Goal: Task Accomplishment & Management: Complete application form

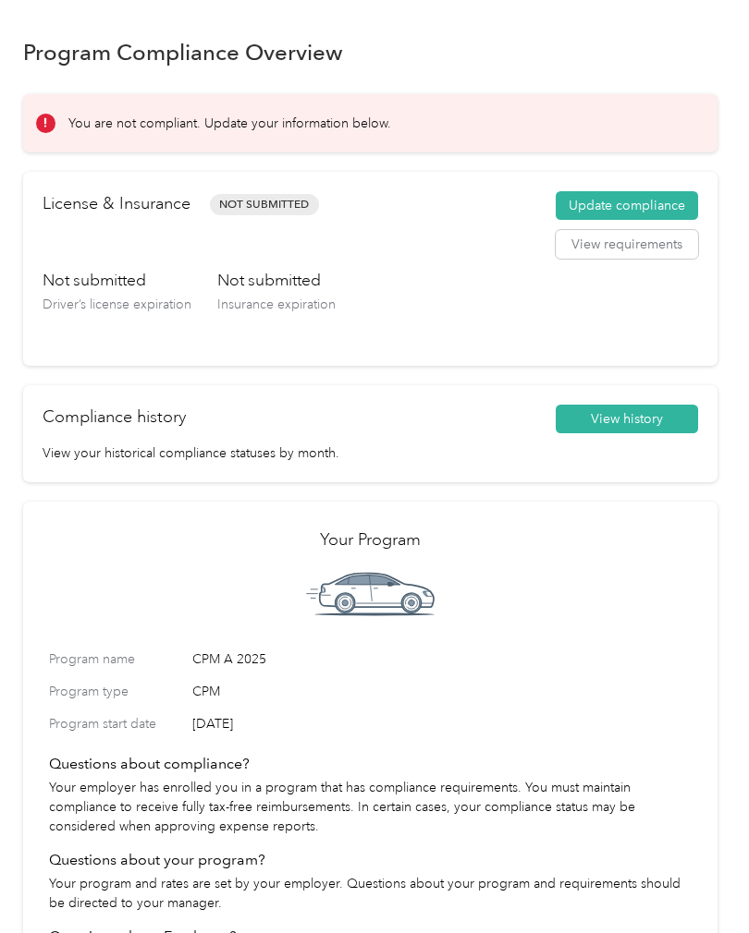
click at [617, 210] on button "Update compliance" at bounding box center [626, 206] width 142 height 30
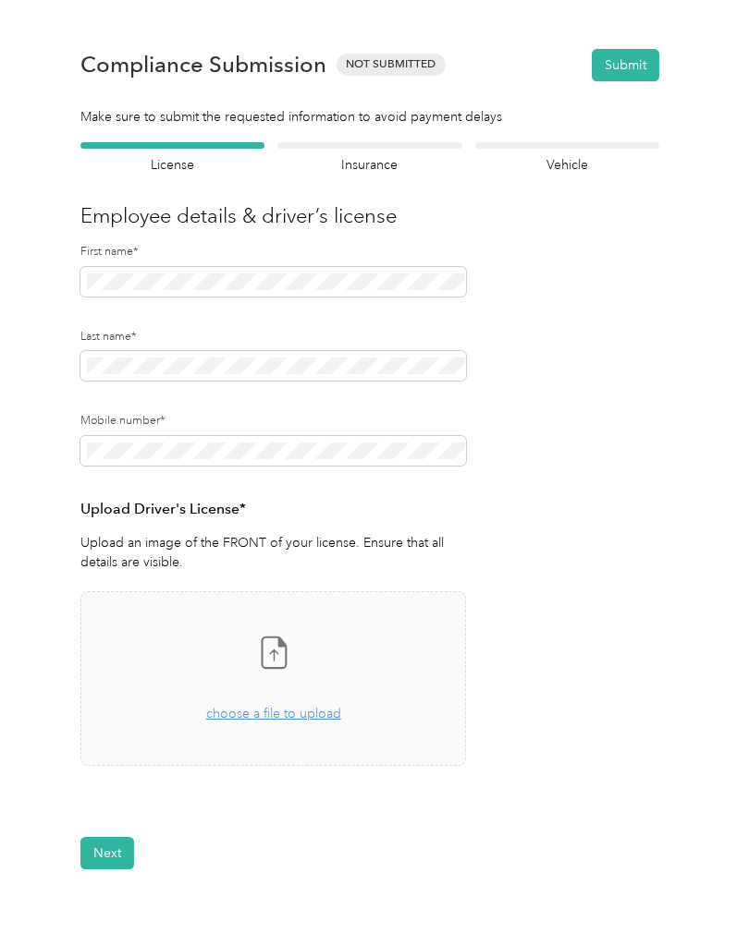
click at [269, 725] on div "Take a photo or choose a photo from your library Drag and drop your file here, …" at bounding box center [273, 678] width 354 height 143
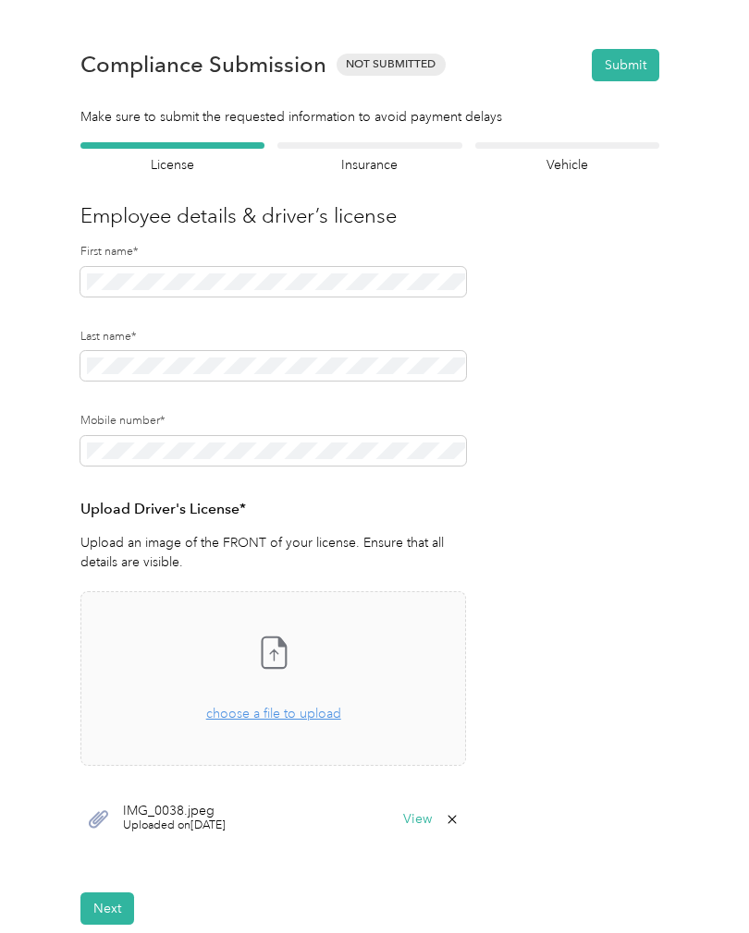
click at [165, 821] on span "Uploaded on [DATE]" at bounding box center [174, 826] width 103 height 17
click at [165, 823] on span "Uploaded on [DATE]" at bounding box center [174, 826] width 103 height 17
click at [417, 816] on button "View" at bounding box center [417, 819] width 29 height 13
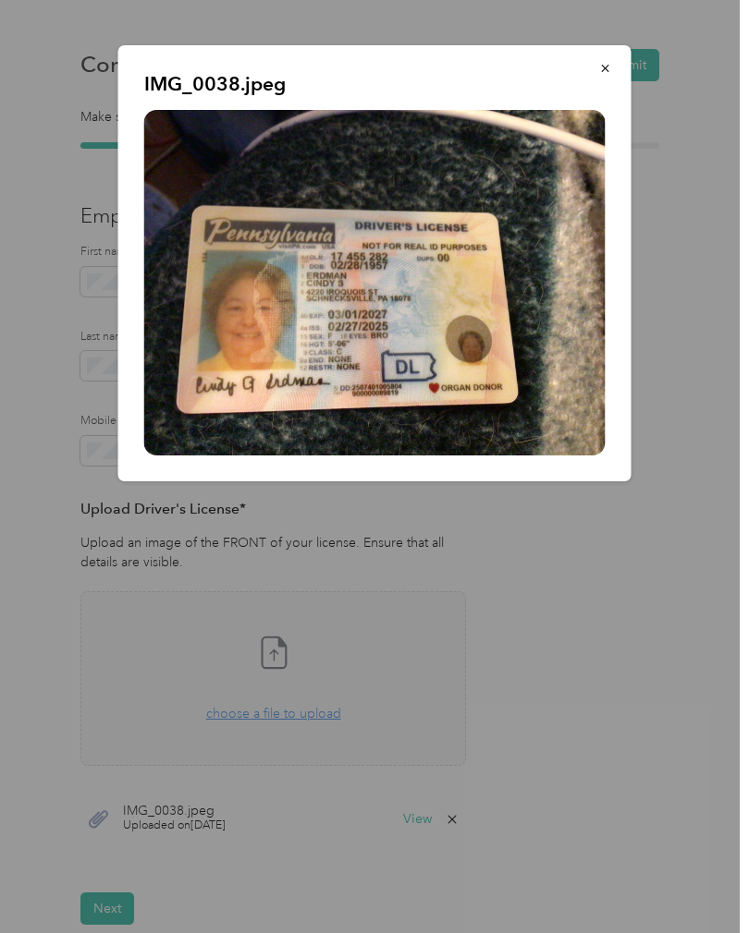
click at [612, 74] on button "button" at bounding box center [605, 68] width 39 height 32
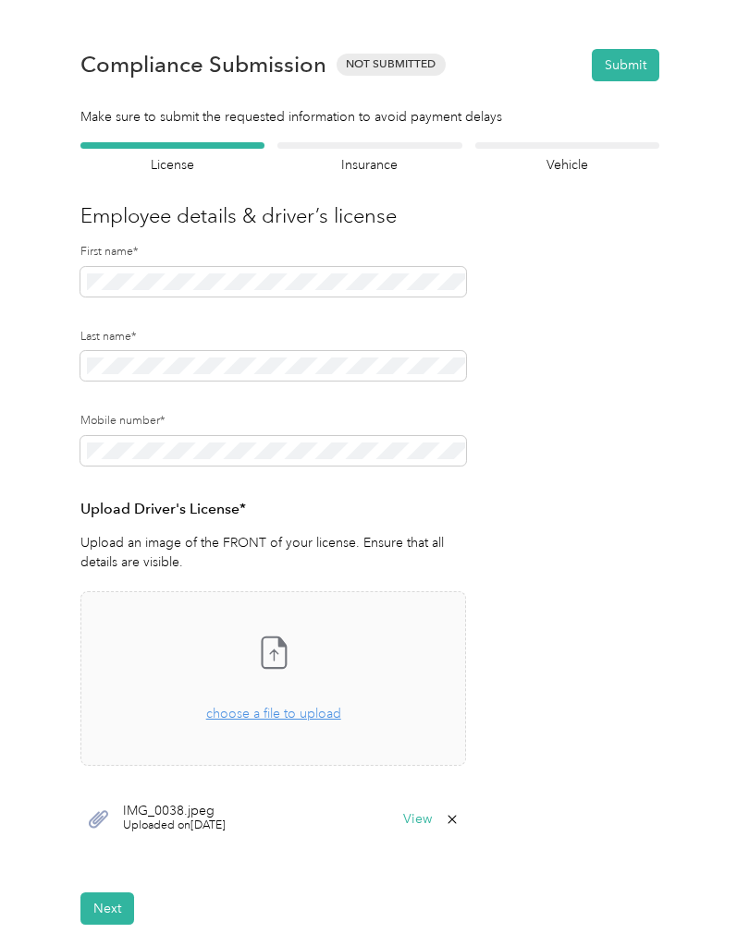
click at [104, 914] on button "Next" at bounding box center [107, 909] width 54 height 32
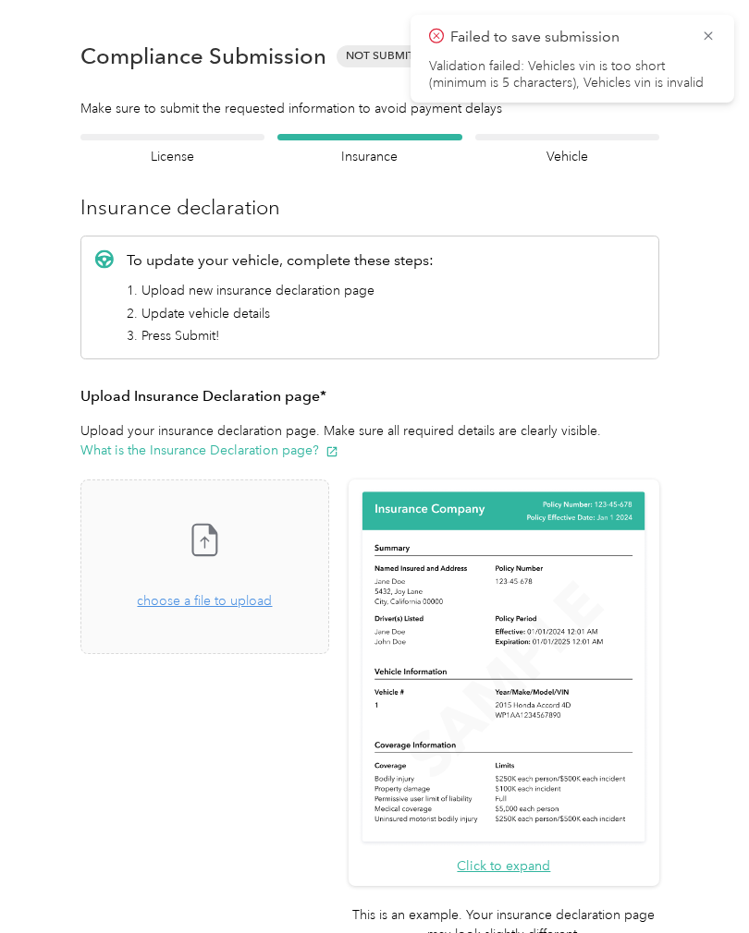
scroll to position [23, 0]
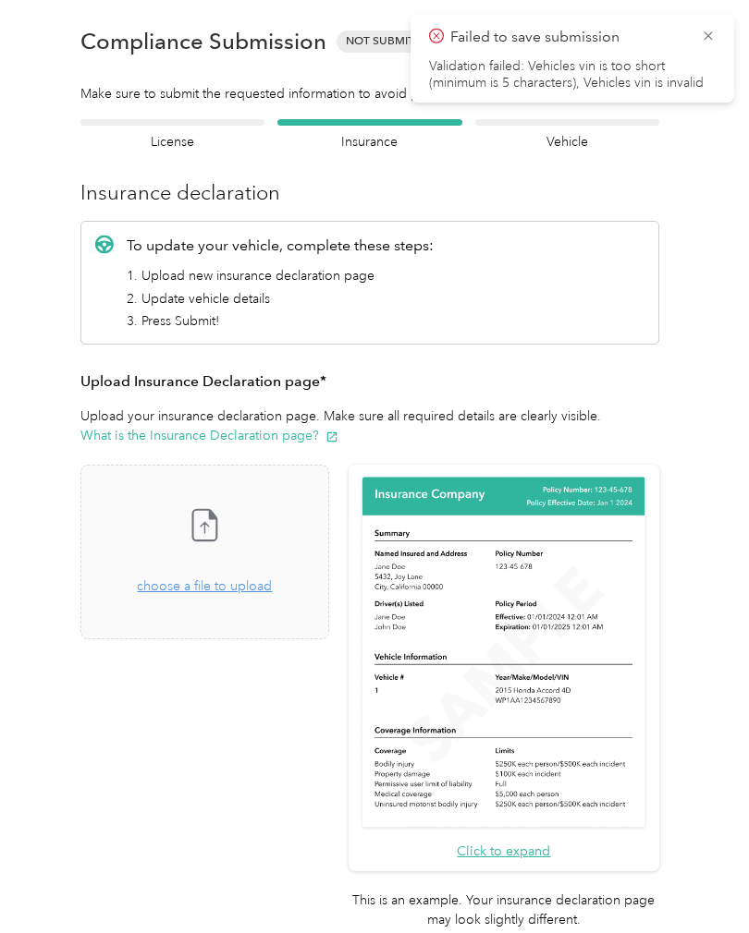
click at [230, 594] on div "Drag and drop your file here, or choose a file to upload" at bounding box center [204, 576] width 135 height 41
click at [175, 696] on span "Uploaded on [DATE]" at bounding box center [174, 699] width 103 height 17
click at [295, 699] on button "View" at bounding box center [280, 693] width 29 height 13
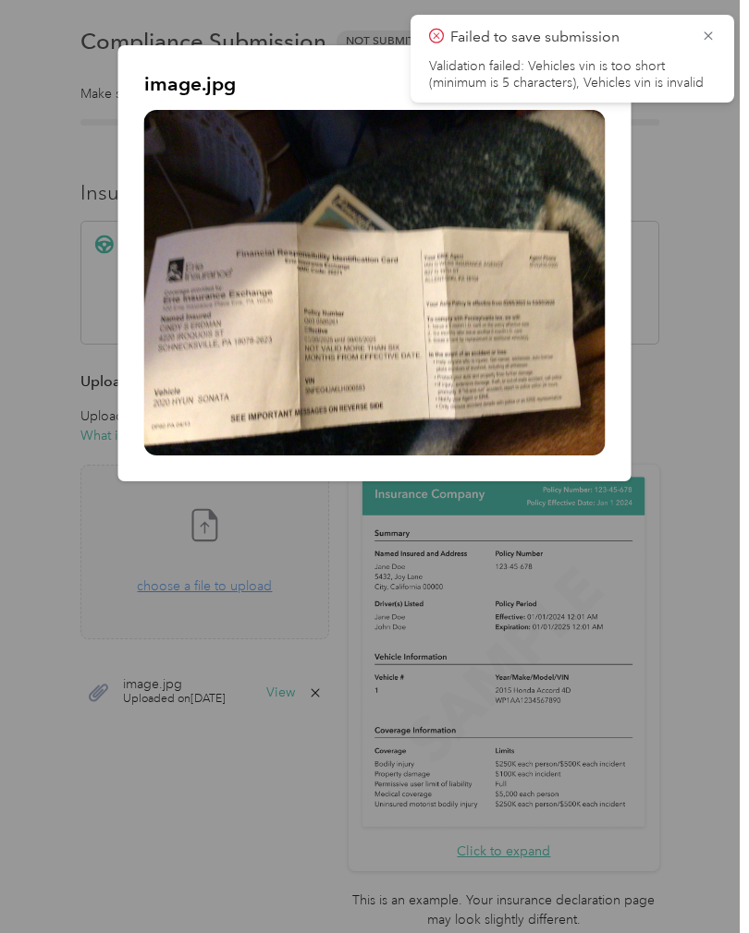
click at [705, 42] on icon at bounding box center [707, 36] width 15 height 17
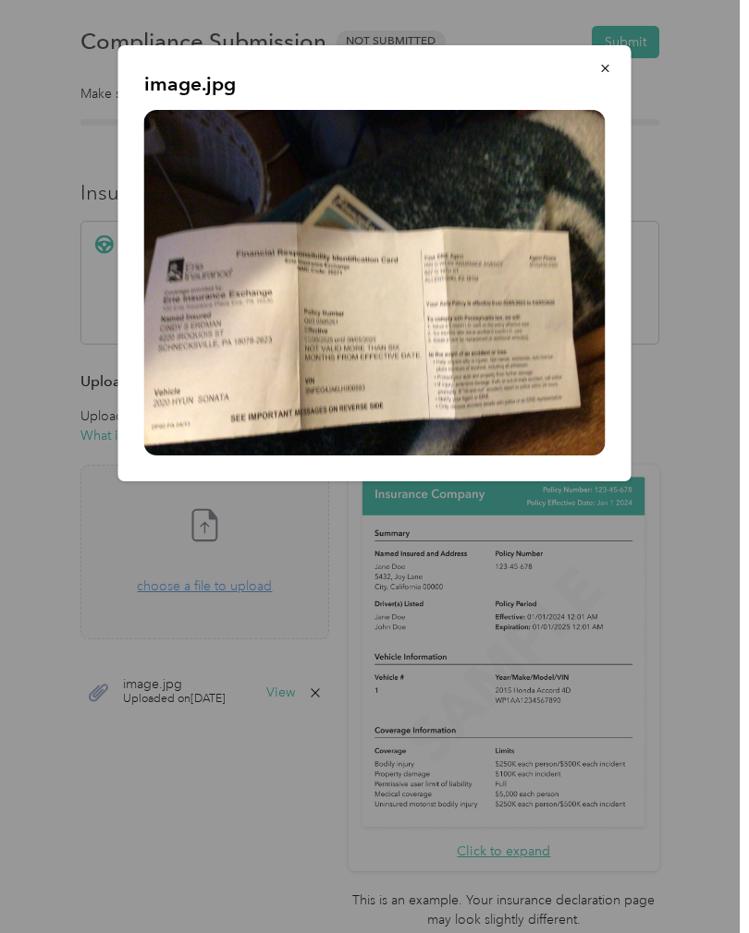
click at [601, 73] on icon "button" at bounding box center [605, 68] width 13 height 13
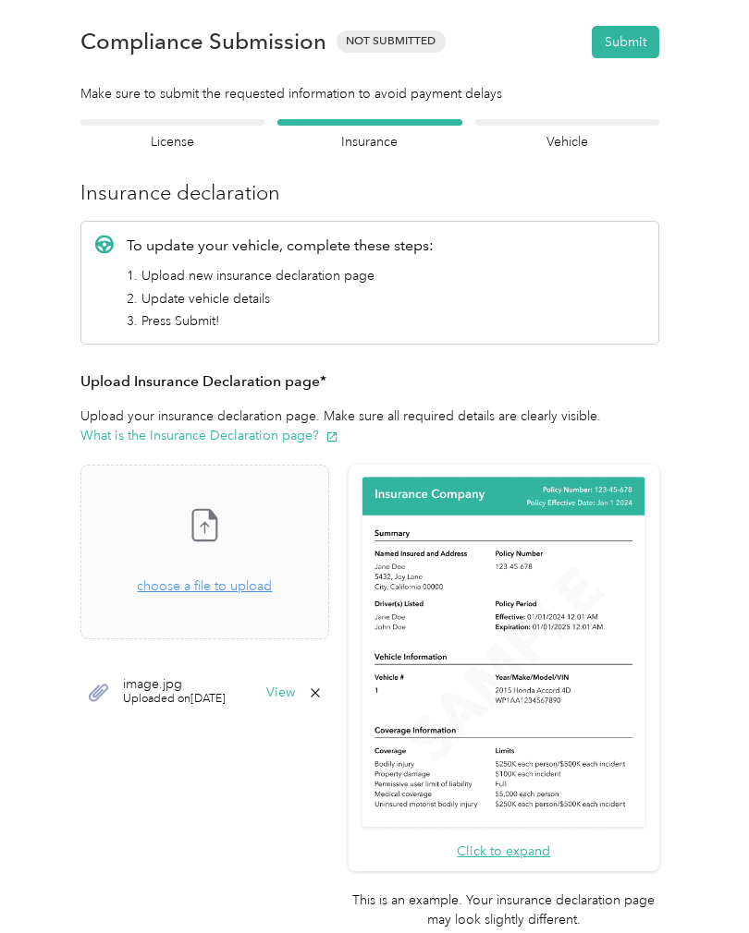
click at [295, 698] on button "View" at bounding box center [280, 693] width 29 height 13
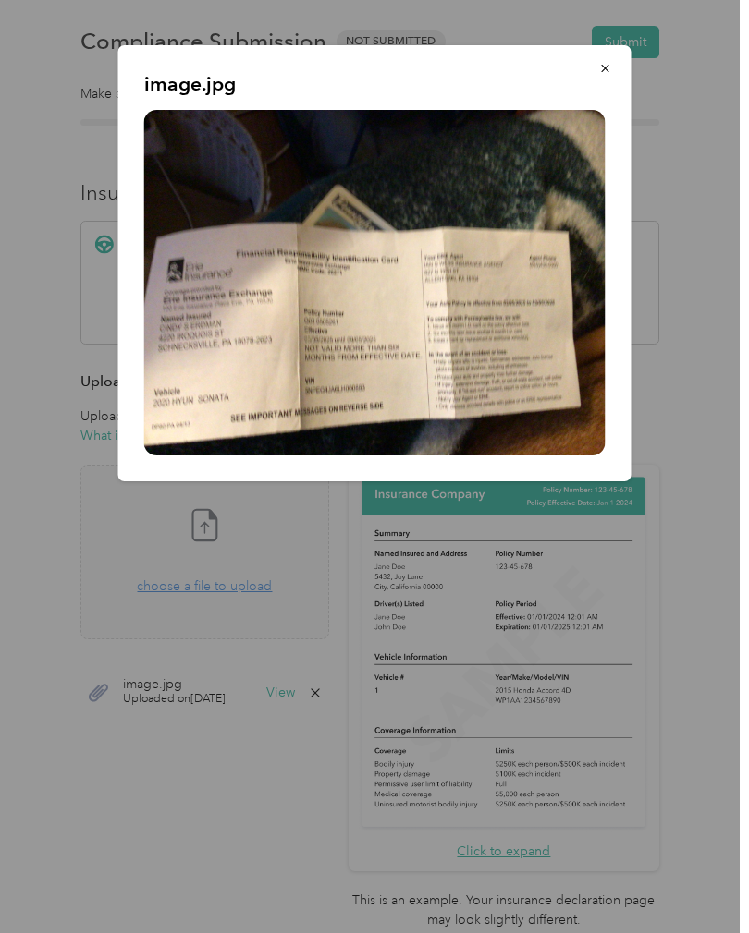
click at [374, 700] on div at bounding box center [374, 466] width 749 height 933
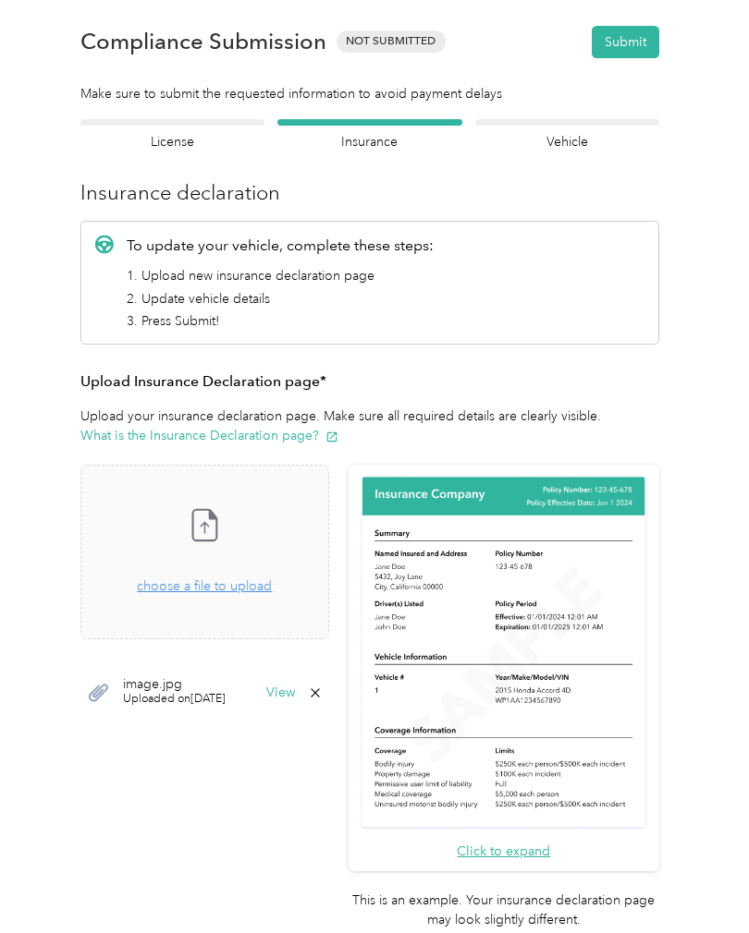
click at [329, 700] on div "image.jpg Uploaded on [DATE] View" at bounding box center [204, 692] width 249 height 55
click at [295, 697] on button "View" at bounding box center [280, 693] width 29 height 13
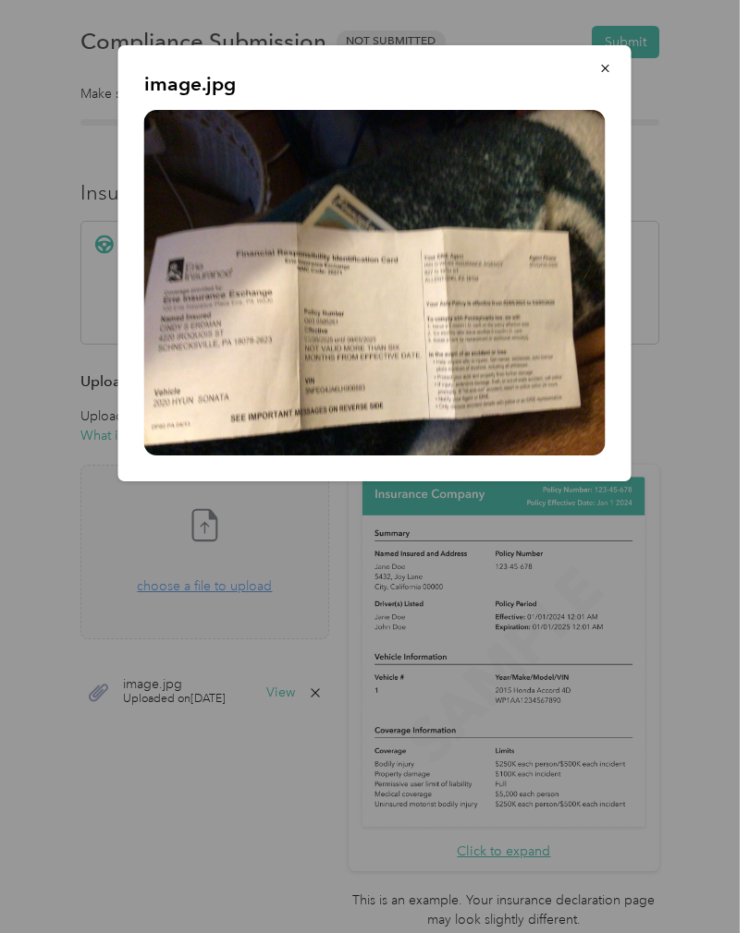
click at [602, 79] on button "button" at bounding box center [605, 68] width 39 height 32
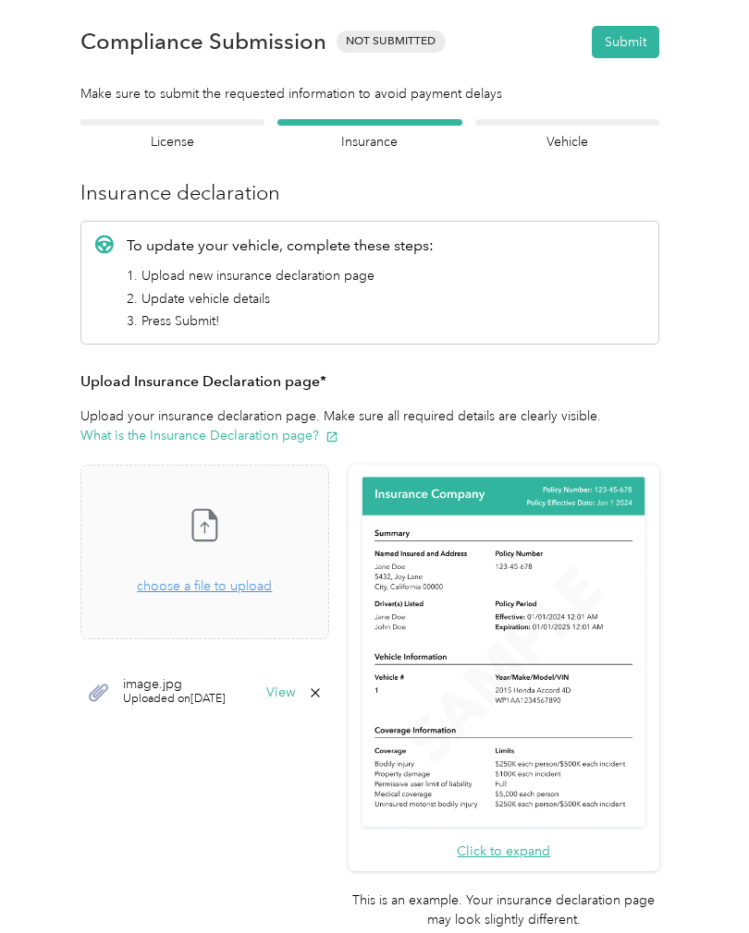
click at [530, 842] on button "Click to expand" at bounding box center [503, 851] width 93 height 19
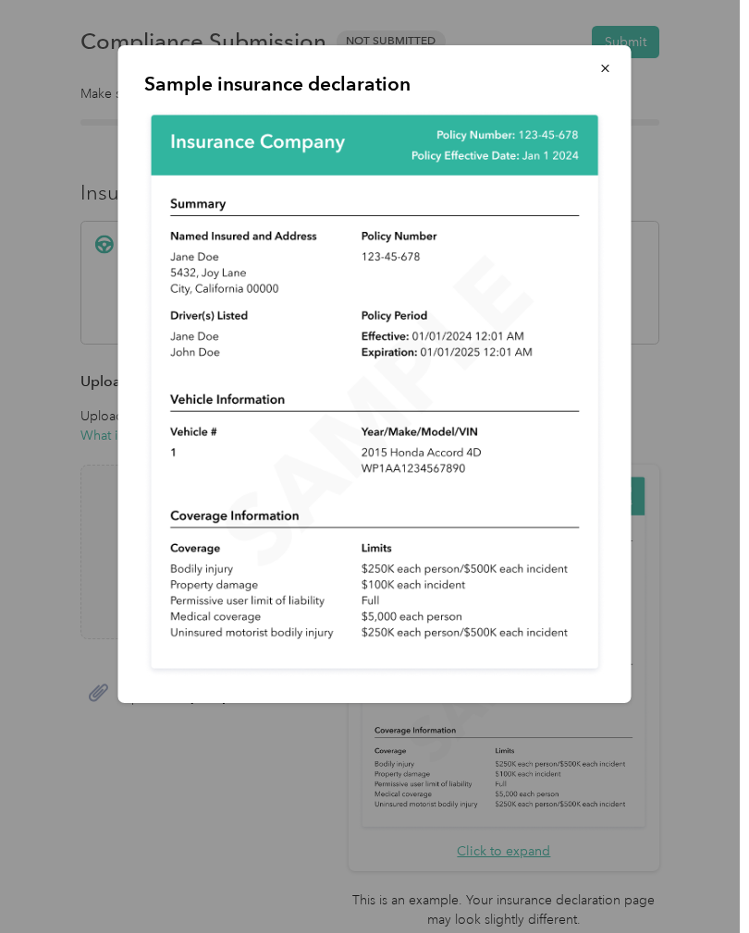
click at [603, 78] on button "button" at bounding box center [605, 68] width 39 height 32
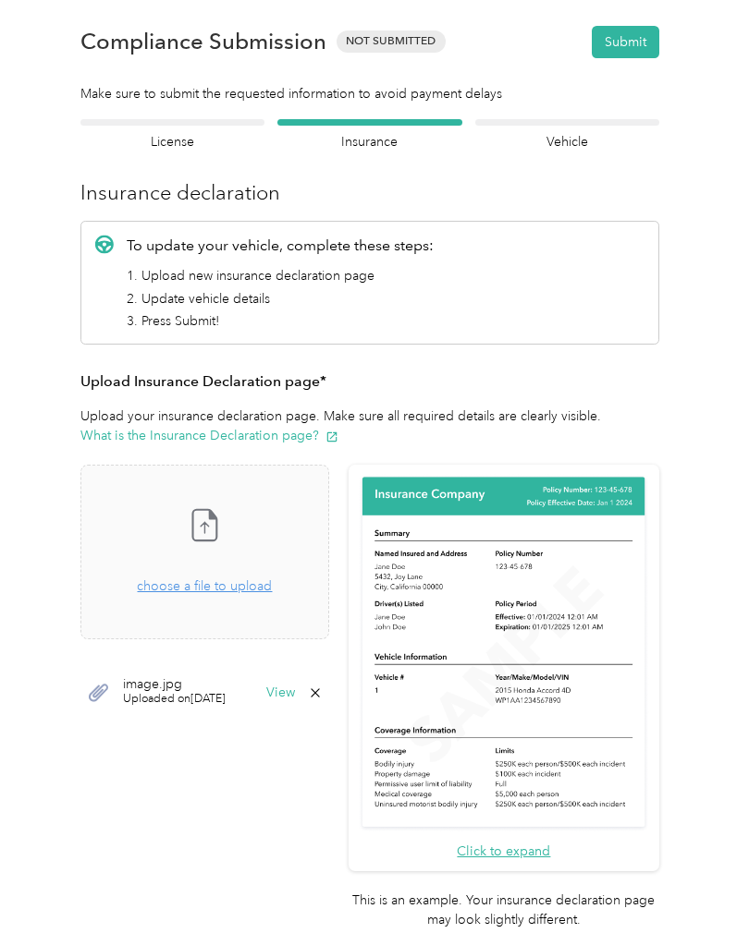
click at [157, 691] on span "Uploaded on [DATE]" at bounding box center [174, 699] width 103 height 17
click at [329, 700] on div "image.jpg Uploaded on [DATE] View" at bounding box center [204, 692] width 249 height 55
click at [295, 695] on button "View" at bounding box center [280, 693] width 29 height 13
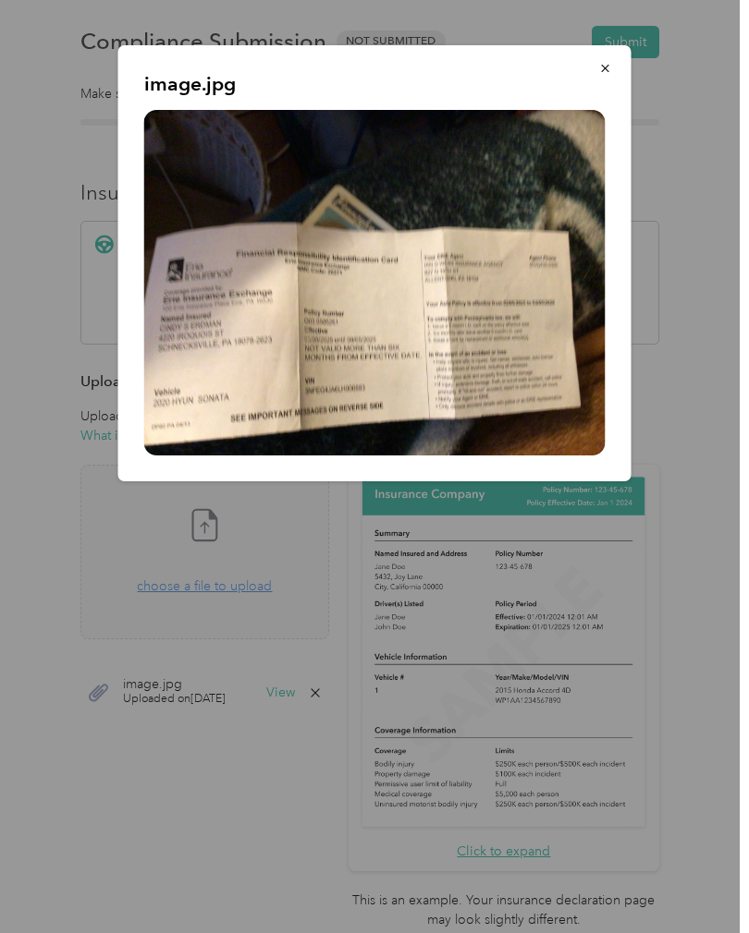
click at [603, 76] on button "button" at bounding box center [605, 68] width 39 height 32
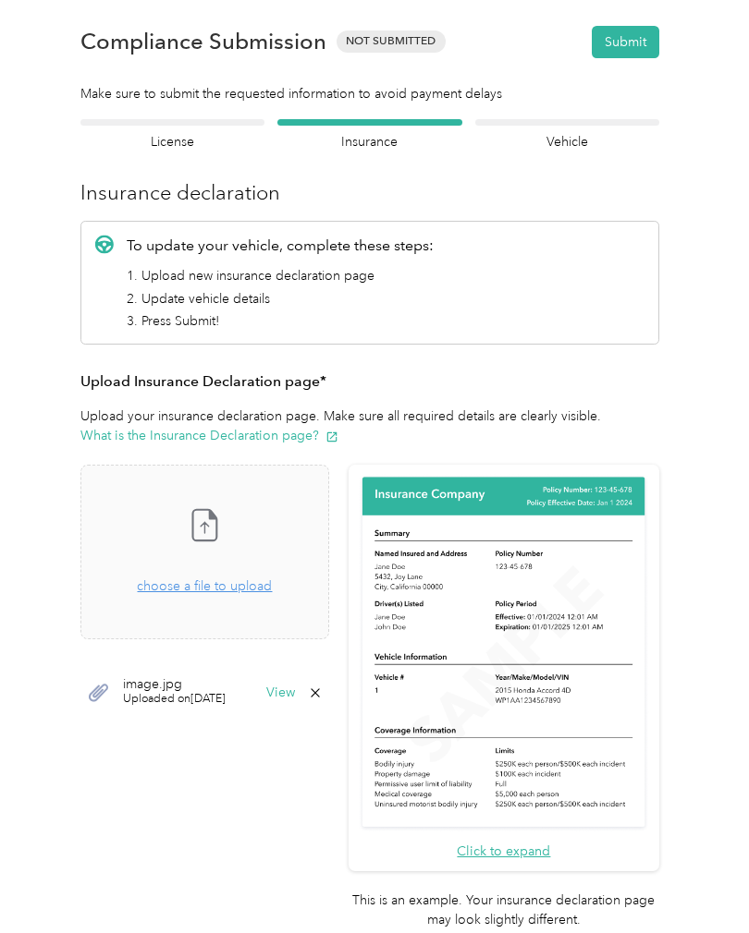
scroll to position [65, 0]
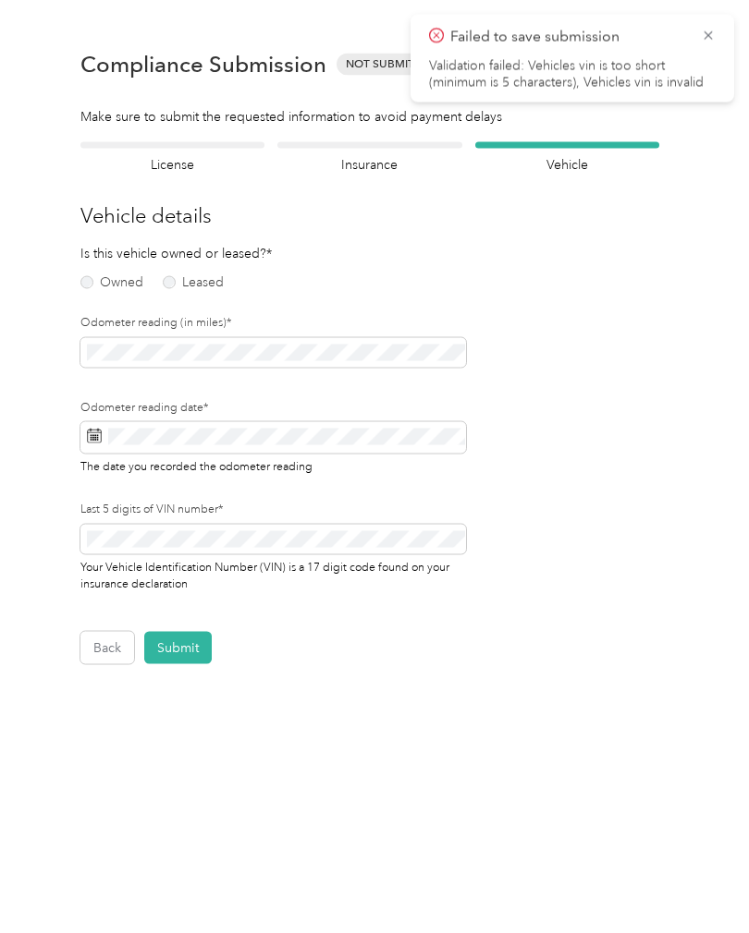
scroll to position [1, 0]
click at [107, 651] on button "Back" at bounding box center [107, 648] width 54 height 32
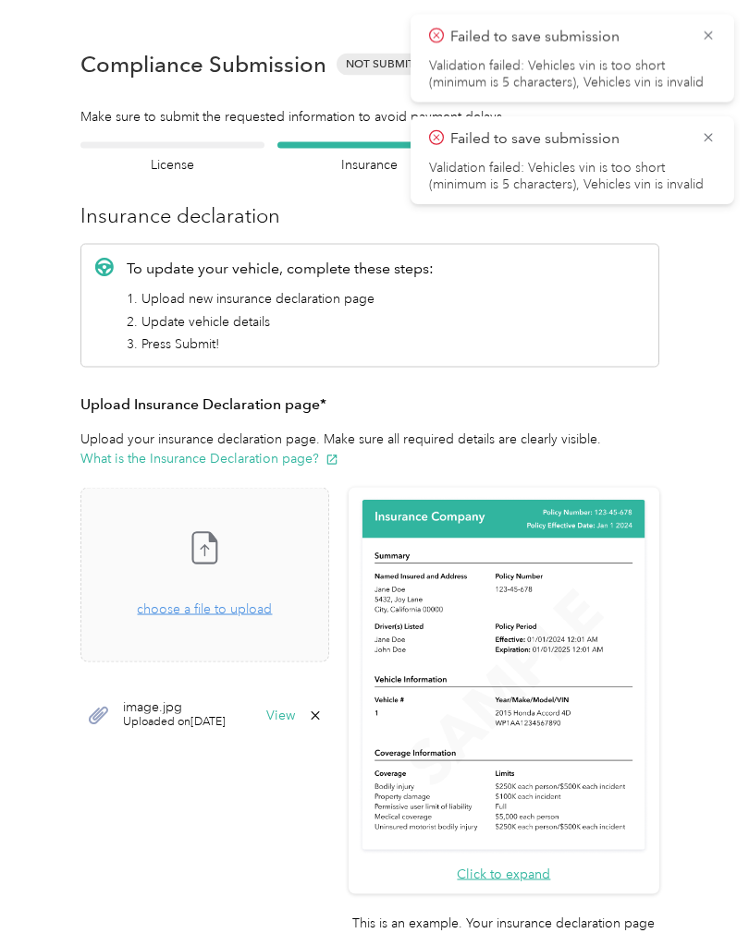
scroll to position [23, 0]
click at [239, 597] on div "Take a photo or choose a photo from your library Drag and drop your file here, …" at bounding box center [204, 575] width 217 height 143
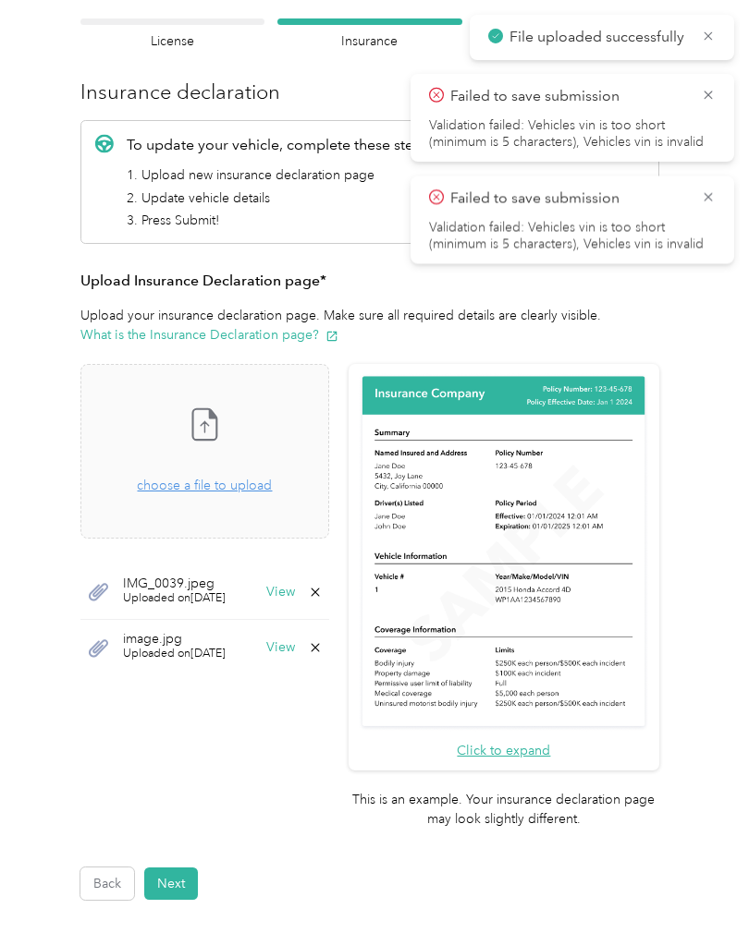
scroll to position [124, 0]
click at [178, 868] on button "Next" at bounding box center [171, 884] width 54 height 32
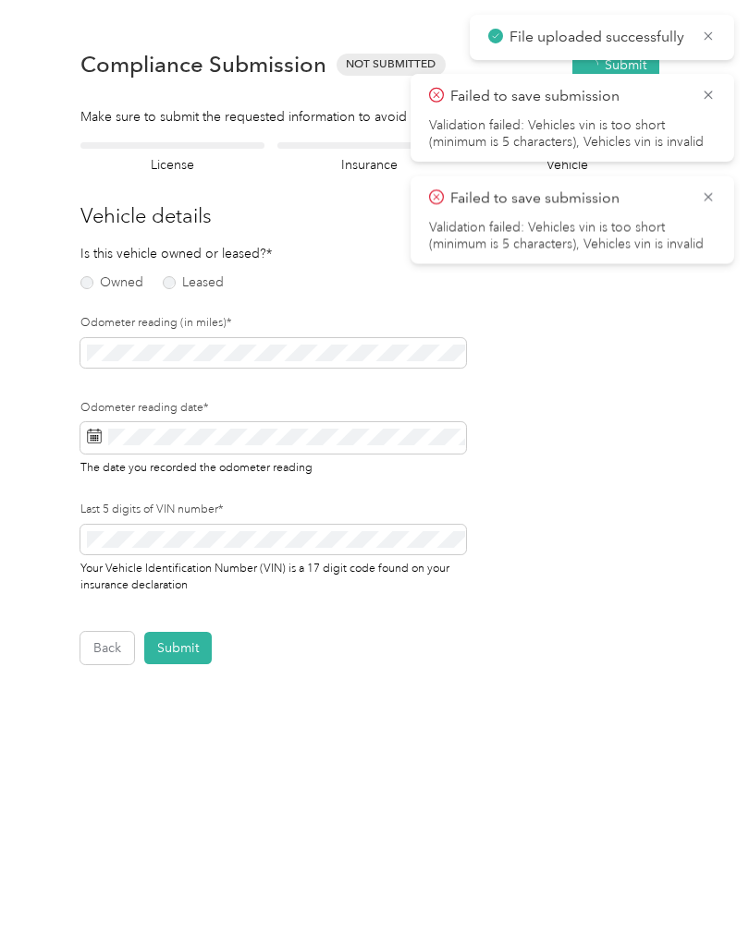
scroll to position [1, 0]
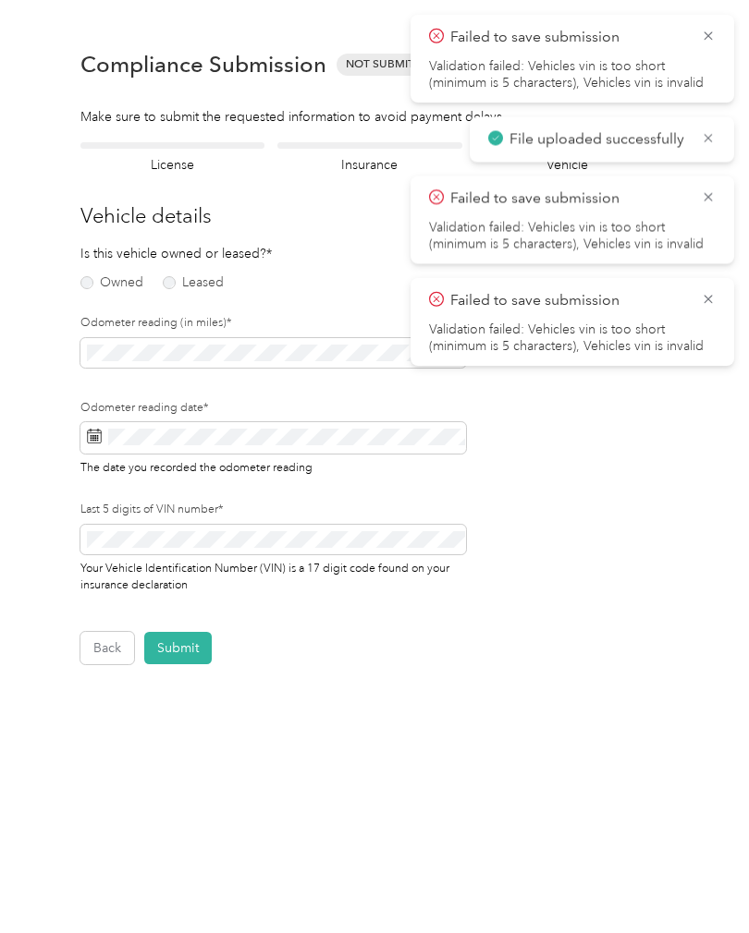
click at [706, 307] on icon at bounding box center [707, 299] width 15 height 17
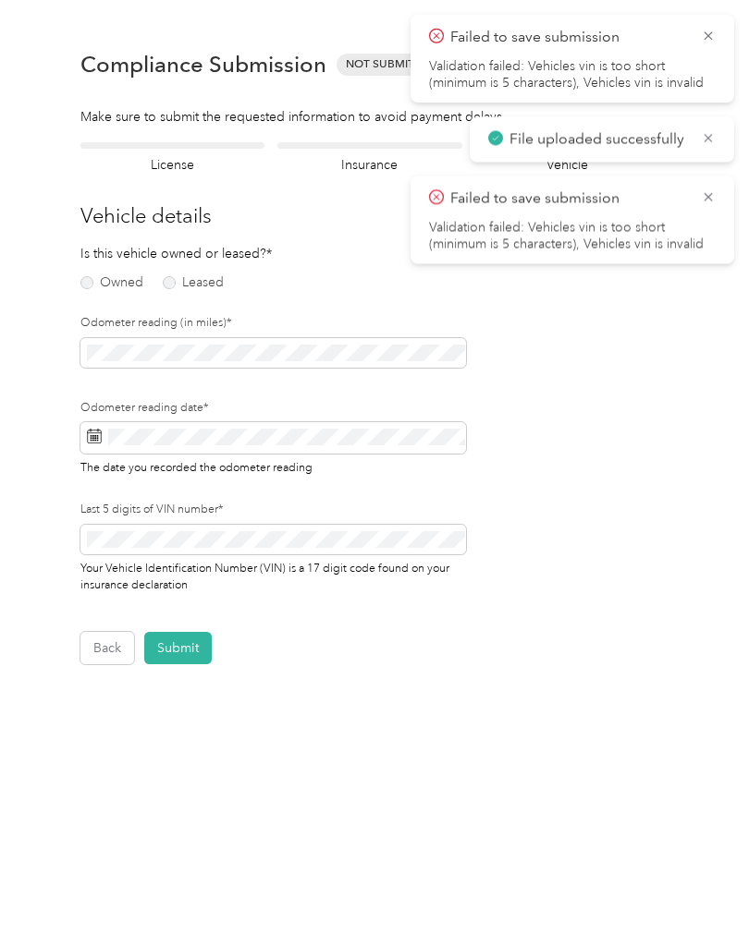
click at [708, 202] on icon at bounding box center [707, 197] width 15 height 17
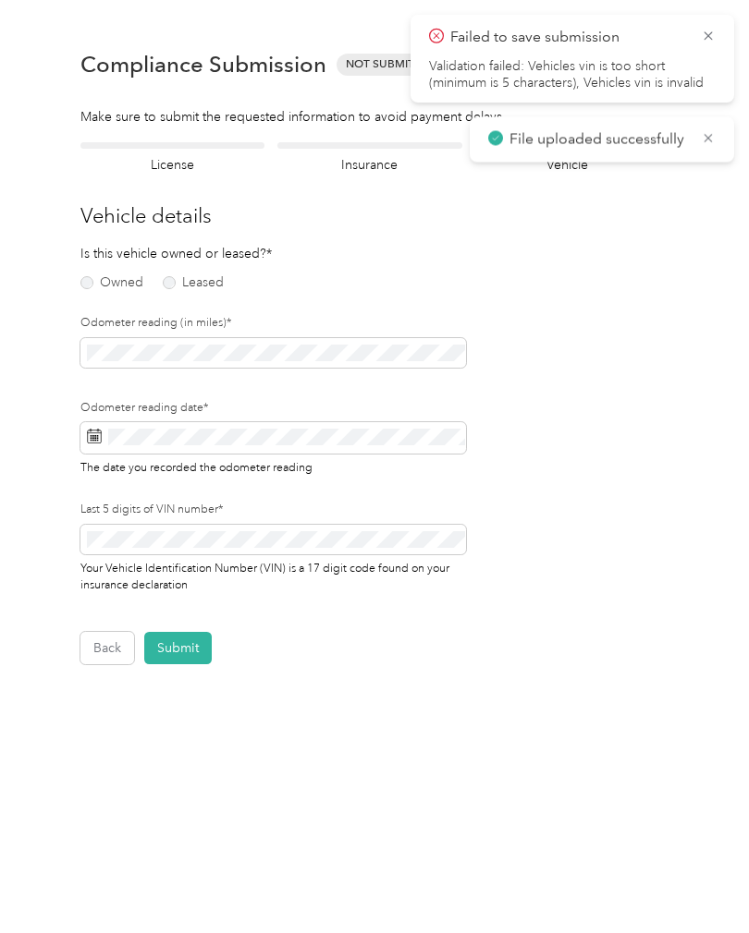
click at [714, 35] on icon at bounding box center [707, 36] width 15 height 17
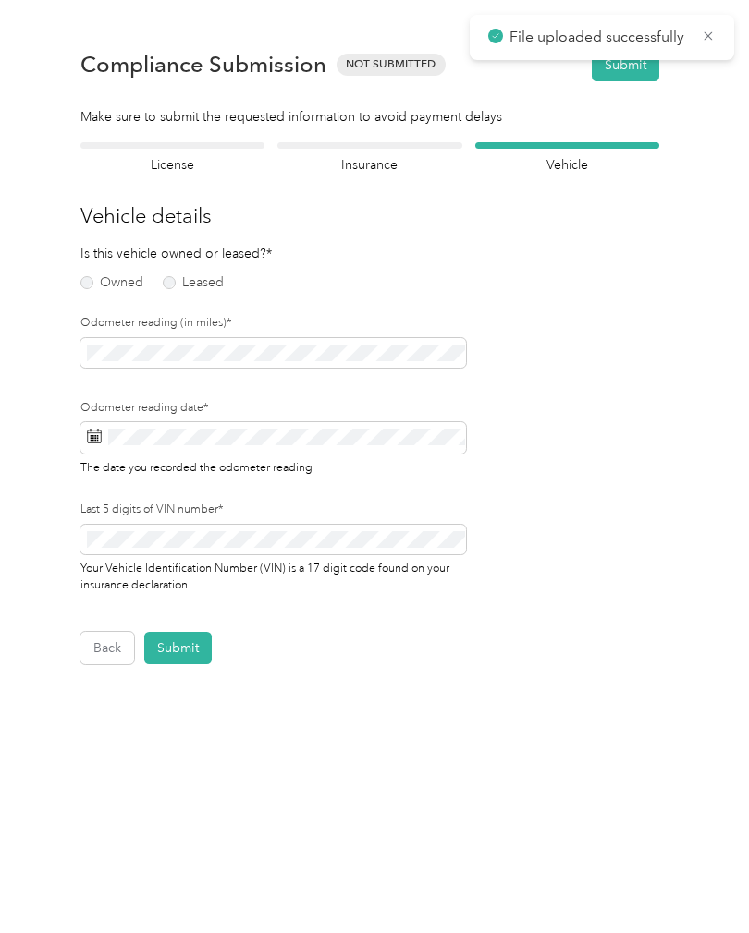
click at [87, 286] on label "Owned" at bounding box center [111, 282] width 63 height 13
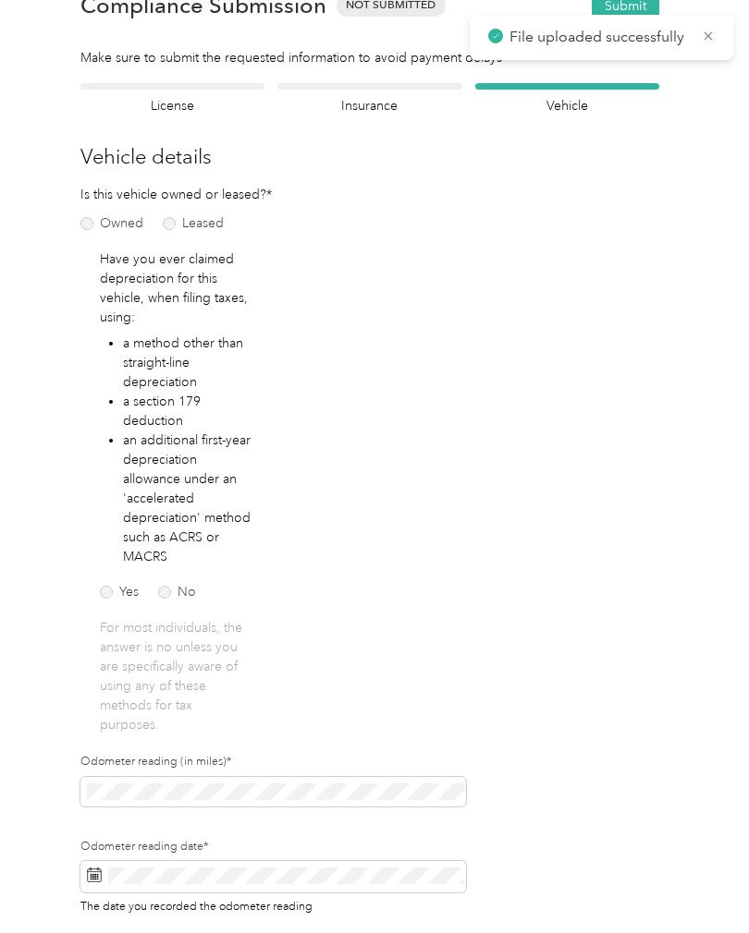
scroll to position [70, 0]
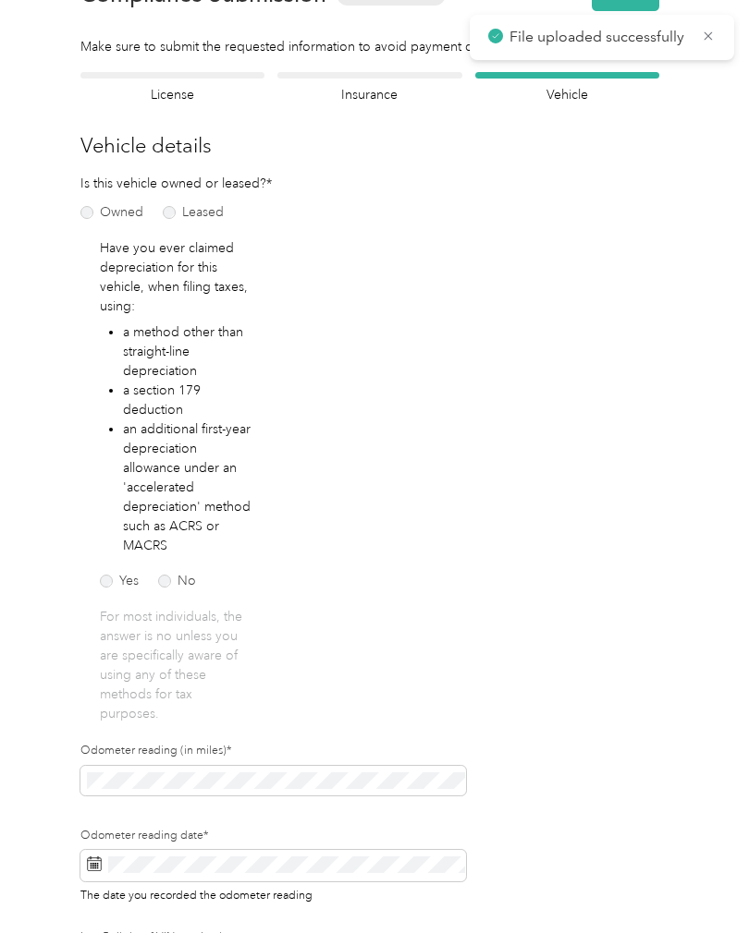
click at [169, 586] on label "No" at bounding box center [177, 581] width 38 height 13
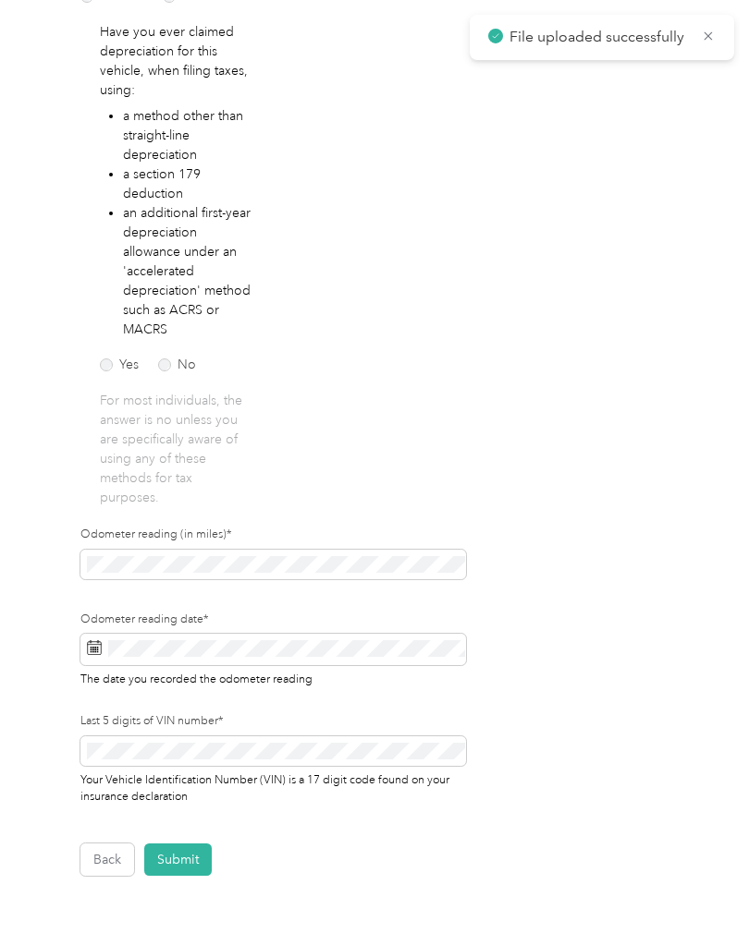
scroll to position [286, 0]
click at [234, 862] on div "Back Submit" at bounding box center [369, 860] width 578 height 32
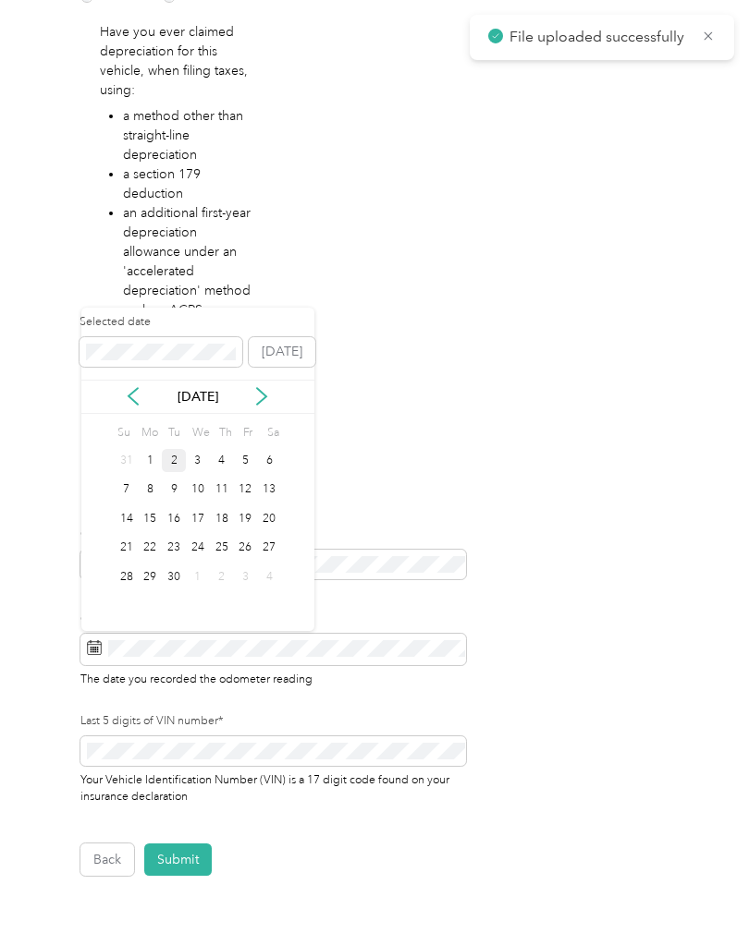
click at [134, 395] on icon at bounding box center [133, 396] width 18 height 18
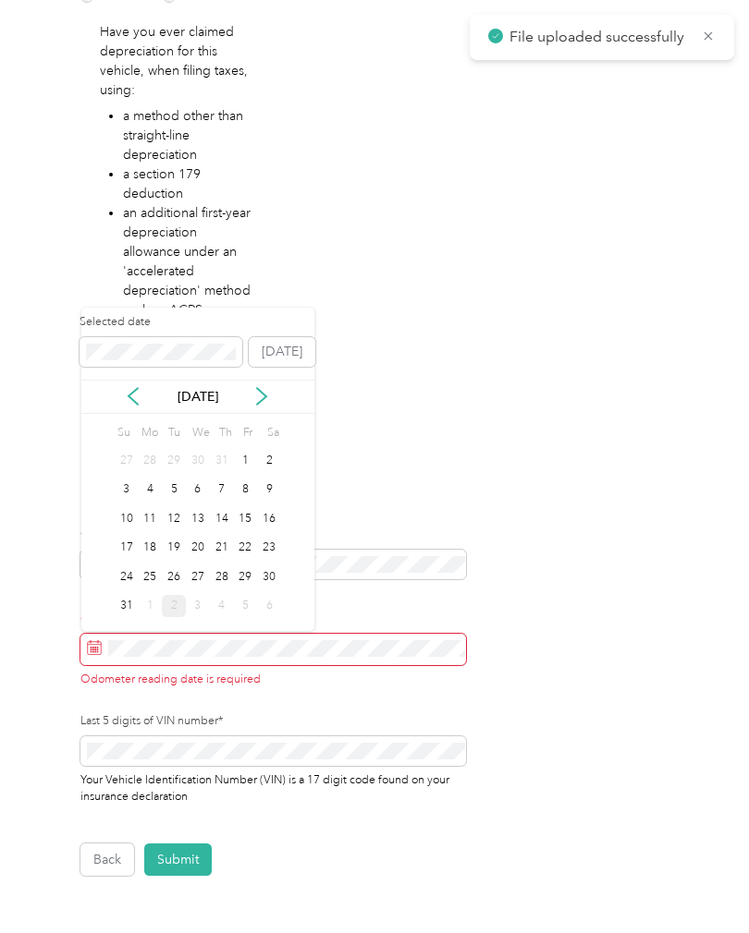
click at [121, 606] on div "31" at bounding box center [127, 606] width 24 height 23
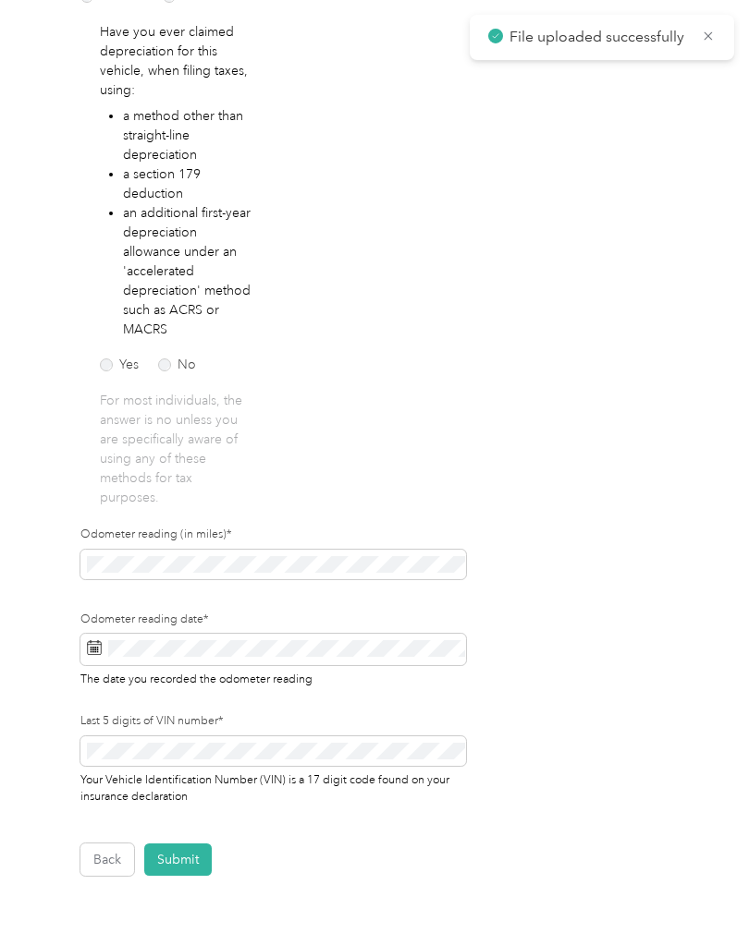
click at [187, 857] on button "Submit" at bounding box center [177, 860] width 67 height 32
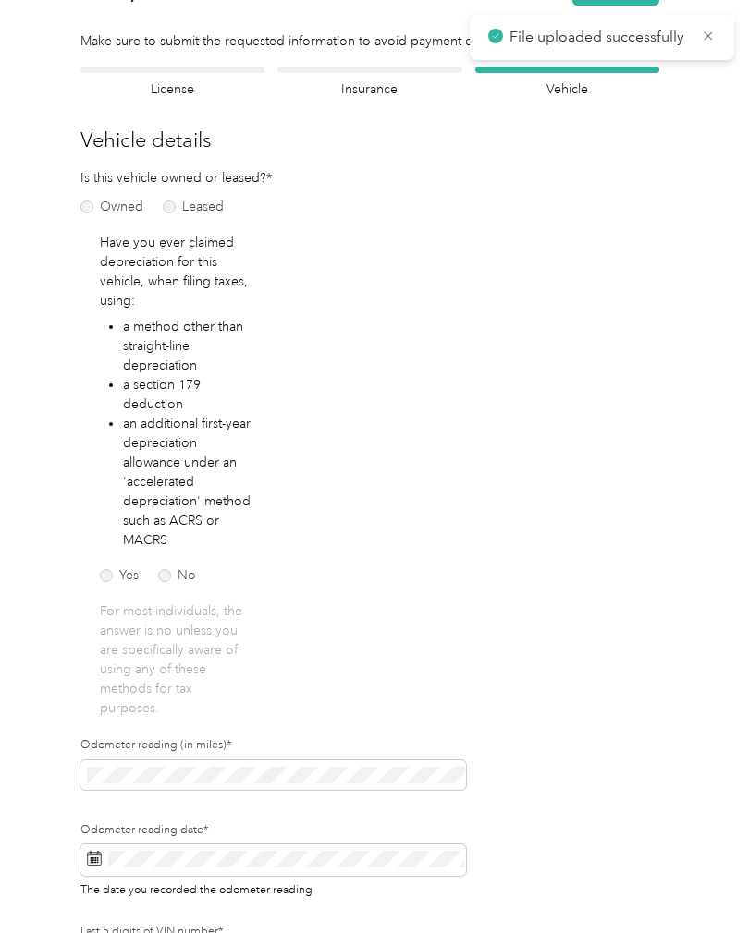
scroll to position [22, 0]
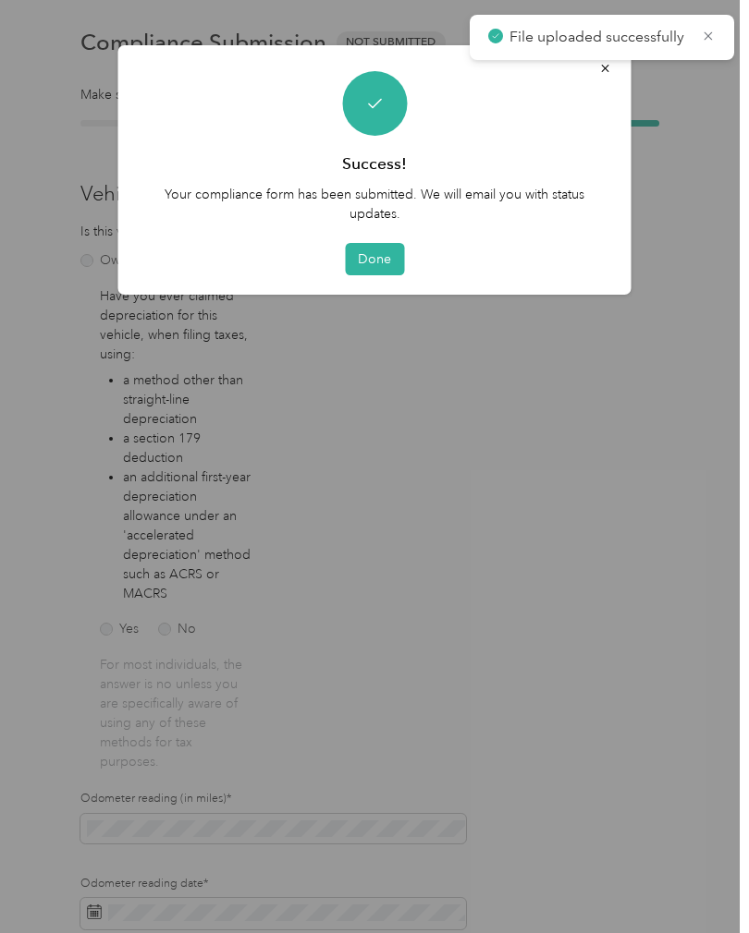
click at [365, 260] on button "Done" at bounding box center [374, 259] width 59 height 32
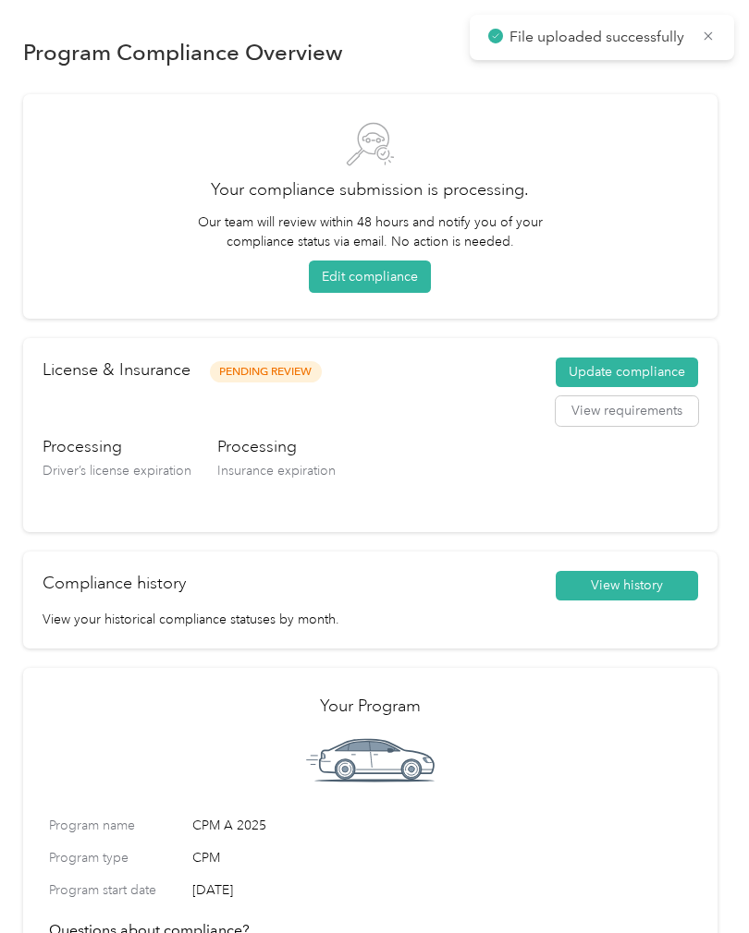
click at [631, 580] on button "View history" at bounding box center [626, 586] width 142 height 30
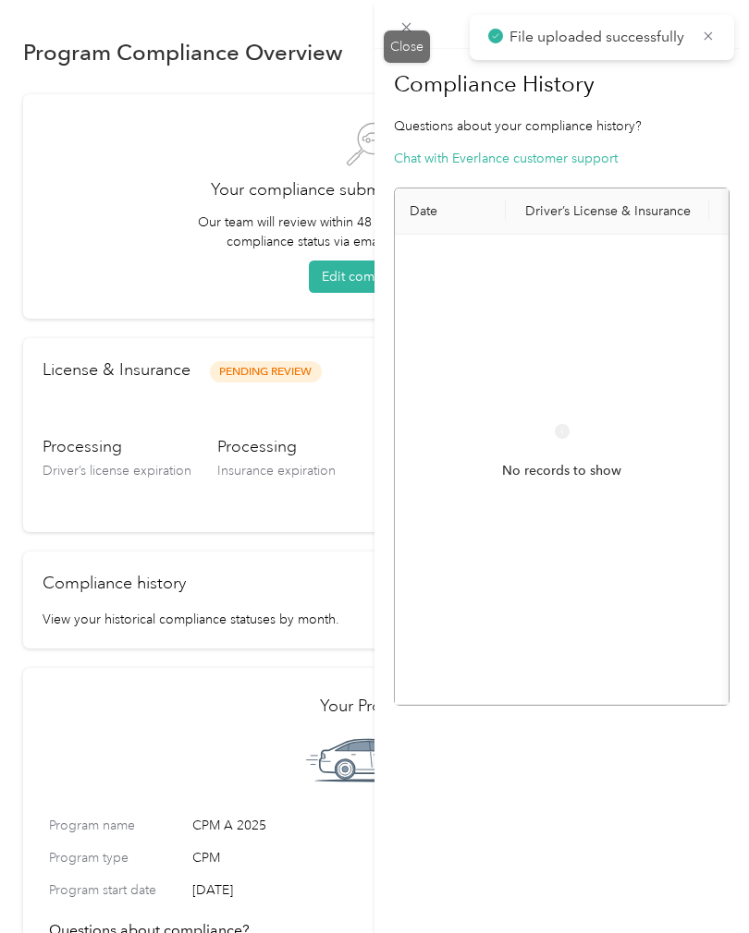
click at [403, 34] on icon at bounding box center [406, 27] width 16 height 16
